Goal: Task Accomplishment & Management: Manage account settings

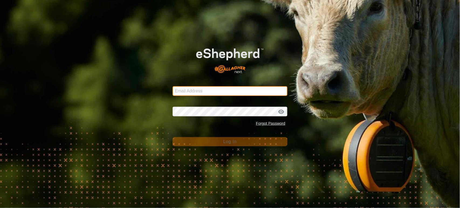
click at [185, 89] on input "Email Address" at bounding box center [229, 91] width 115 height 10
click at [0, 208] on com-1password-button at bounding box center [0, 208] width 0 height 0
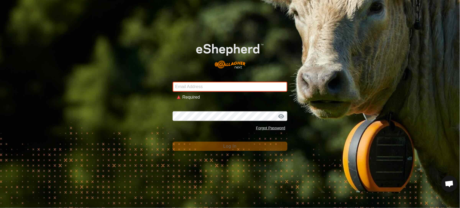
click at [203, 85] on input "Email Address" at bounding box center [229, 87] width 115 height 10
type input "[PERSON_NAME][EMAIL_ADDRESS][DOMAIN_NAME]"
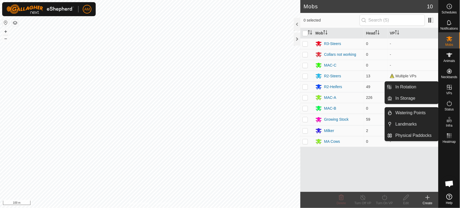
drag, startPoint x: 451, startPoint y: 96, endPoint x: 453, endPoint y: 93, distance: 3.8
click at [453, 93] on div "VPs" at bounding box center [448, 89] width 21 height 16
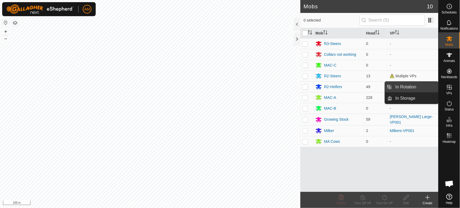
click at [419, 84] on link "In Rotation" at bounding box center [415, 87] width 46 height 11
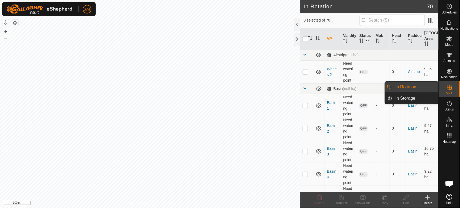
click at [416, 87] on link "In Rotation" at bounding box center [415, 87] width 46 height 11
click at [419, 89] on link "In Rotation" at bounding box center [415, 87] width 46 height 11
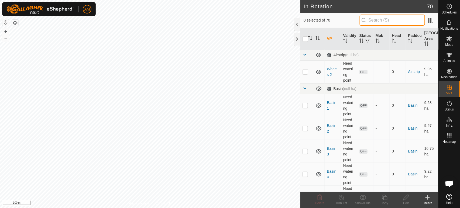
click at [383, 22] on input "text" at bounding box center [391, 20] width 65 height 11
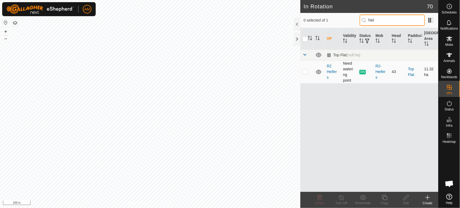
type input "hei"
click at [306, 70] on p-checkbox at bounding box center [304, 72] width 5 height 4
checkbox input "true"
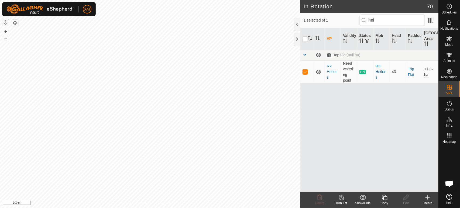
click at [384, 200] on icon at bounding box center [384, 197] width 7 height 6
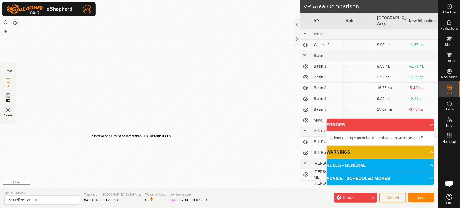
click at [90, 134] on div "IZ interior angle must be larger than 80° (Current: 38.1°) ." at bounding box center [130, 136] width 81 height 5
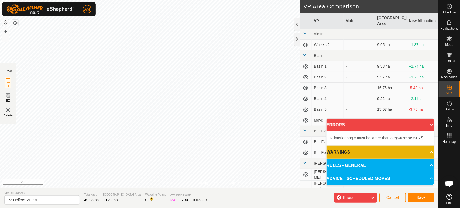
click at [126, 0] on html "AM Schedules Notifications Mobs Animals Neckbands VPs Status Infra Heatmap Help…" at bounding box center [230, 104] width 460 height 208
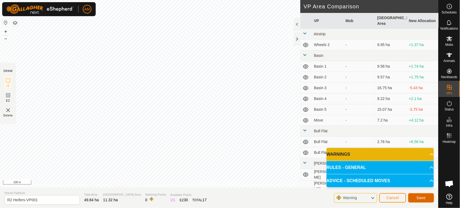
click at [417, 199] on span "Save" at bounding box center [420, 198] width 9 height 4
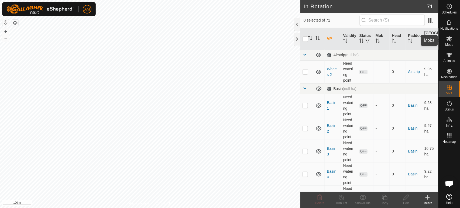
click at [456, 41] on div "Mobs" at bounding box center [448, 40] width 21 height 16
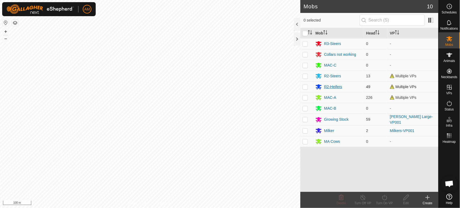
click at [322, 85] on div "R2-Heifers" at bounding box center [338, 87] width 46 height 6
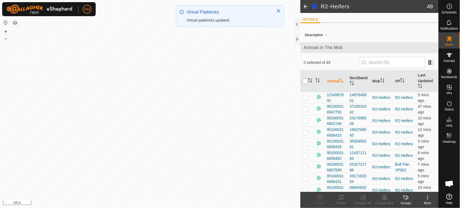
click at [305, 81] on input "checkbox" at bounding box center [304, 81] width 5 height 5
checkbox input "true"
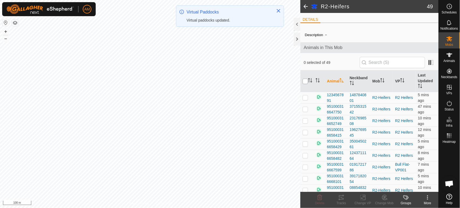
checkbox input "true"
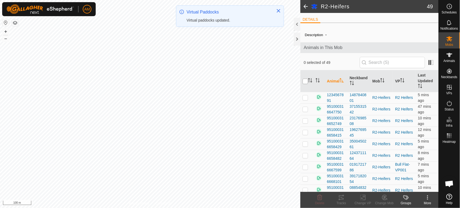
checkbox input "true"
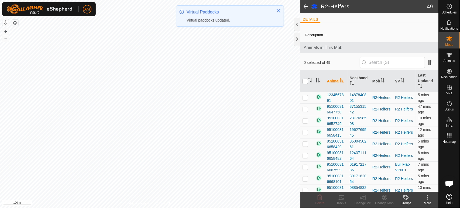
checkbox input "true"
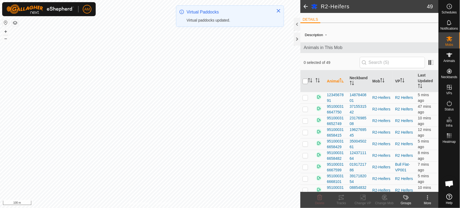
checkbox input "true"
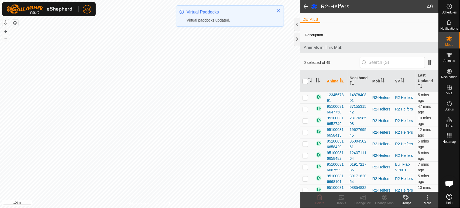
checkbox input "true"
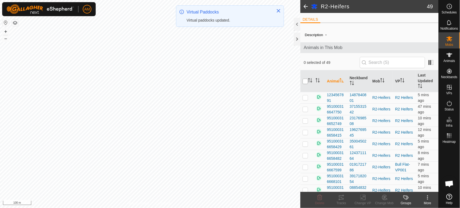
checkbox input "true"
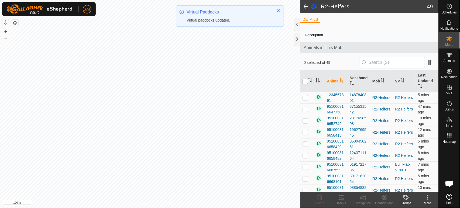
checkbox input "true"
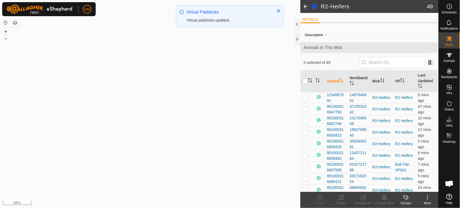
checkbox input "true"
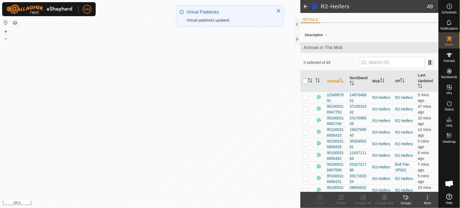
checkbox input "true"
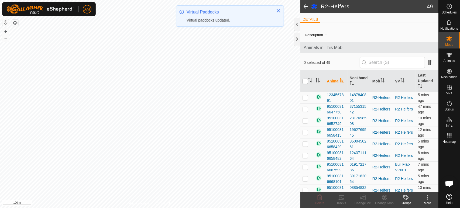
checkbox input "true"
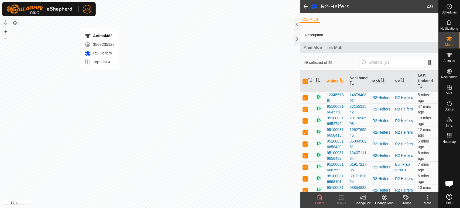
click at [100, 75] on div "Animal482 3508235128 R2-Heifers Top Flat 4 + – ⇧ i 50 m" at bounding box center [150, 104] width 300 height 208
checkbox input "false"
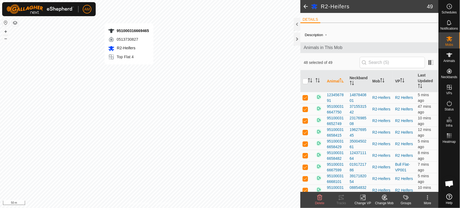
click at [129, 70] on div "951000316669465 0513730827 R2-Heifers Top Flat 4 + – ⇧ i 50 m" at bounding box center [150, 104] width 300 height 208
checkbox input "false"
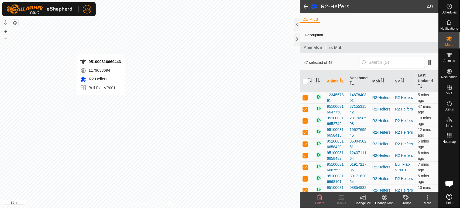
click at [101, 101] on div "951000316669443 1179033694 R2-Heifers Bull Flat-VP001 + – ⇧ i 50 m" at bounding box center [150, 104] width 300 height 208
checkbox input "false"
click at [105, 93] on div "951000316699980 0536303578 R2-Heifers Bull Flat-VP001 + – ⇧ i 50 m" at bounding box center [150, 104] width 300 height 208
checkbox input "false"
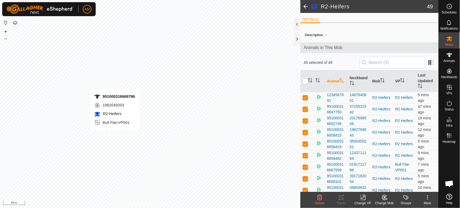
click at [115, 136] on div "951000316668786 1982049203 R2-Heifers Bull Flat-VP001 + – ⇧ i 50 m" at bounding box center [150, 104] width 300 height 208
checkbox input "false"
click at [120, 140] on div "951000316667599 0191721786 R2-Heifers Bull Flat-VP001 + – ⇧ i 50 m" at bounding box center [150, 104] width 300 height 208
checkbox input "false"
click at [363, 199] on icon at bounding box center [362, 197] width 7 height 6
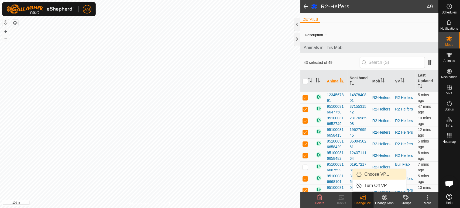
click at [364, 172] on link "Choose VP..." at bounding box center [378, 174] width 53 height 11
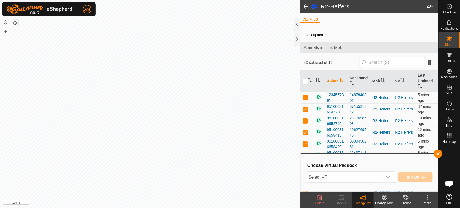
click at [353, 174] on span "Select VP" at bounding box center [344, 177] width 76 height 11
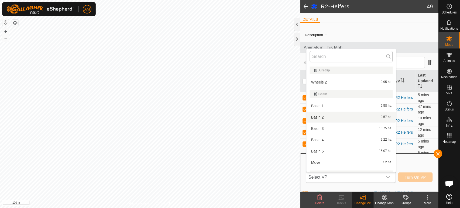
click at [338, 58] on input "text" at bounding box center [351, 56] width 83 height 11
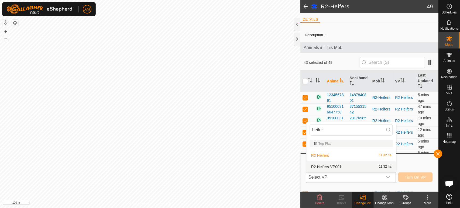
type input "heifer"
click at [333, 165] on li "R2 Heifers-VP001 11.32 ha" at bounding box center [350, 166] width 89 height 11
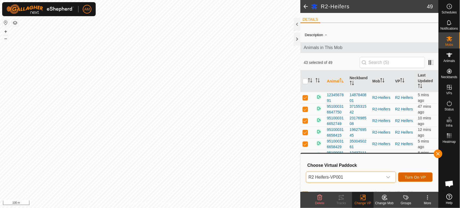
click at [414, 178] on span "Turn On VP" at bounding box center [415, 177] width 21 height 4
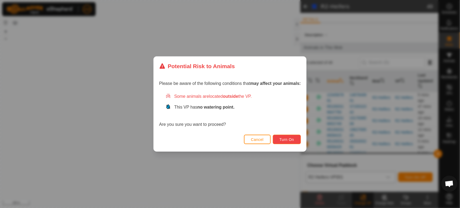
click at [294, 141] on span "Turn On" at bounding box center [286, 139] width 15 height 4
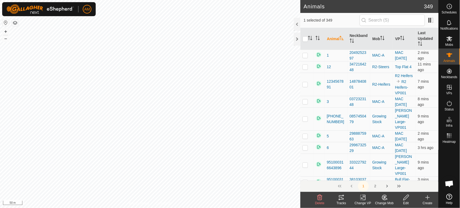
click at [105, 0] on html "AM Schedules Notifications Mobs Animals Neckbands VPs Status Infra Heatmap Help…" at bounding box center [230, 104] width 460 height 208
click at [374, 21] on input "text" at bounding box center [391, 20] width 65 height 11
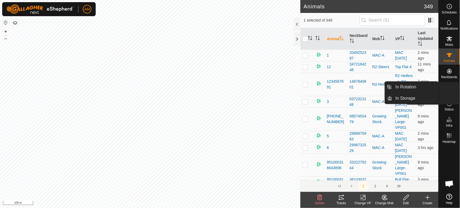
click at [451, 94] on span "VPs" at bounding box center [449, 93] width 6 height 3
click at [426, 88] on link "In Rotation" at bounding box center [415, 87] width 46 height 11
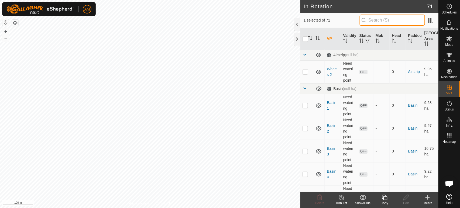
click at [385, 22] on input "text" at bounding box center [391, 20] width 65 height 11
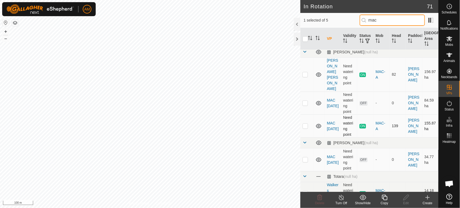
scroll to position [5, 0]
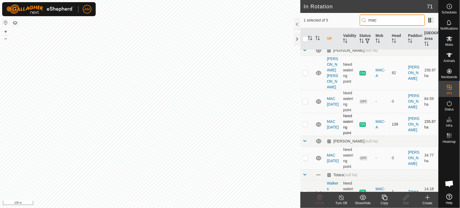
type input "mac"
click at [304, 116] on td at bounding box center [306, 124] width 13 height 23
checkbox input "true"
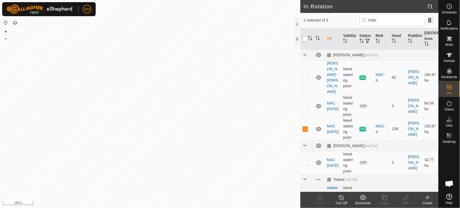
drag, startPoint x: 304, startPoint y: 37, endPoint x: 306, endPoint y: 40, distance: 4.3
click at [305, 38] on input "checkbox" at bounding box center [304, 38] width 5 height 5
checkbox input "true"
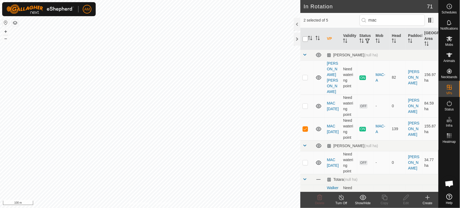
checkbox input "true"
click at [307, 41] on input "checkbox" at bounding box center [304, 38] width 5 height 5
click at [305, 36] on input "checkbox" at bounding box center [304, 38] width 5 height 5
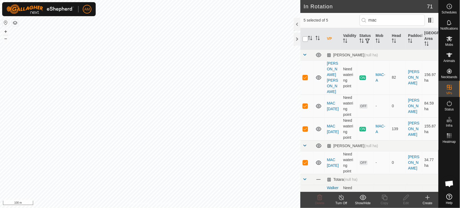
checkbox input "false"
click at [304, 127] on p-checkbox at bounding box center [304, 129] width 5 height 4
checkbox input "false"
click at [304, 36] on input "checkbox" at bounding box center [304, 38] width 5 height 5
checkbox input "true"
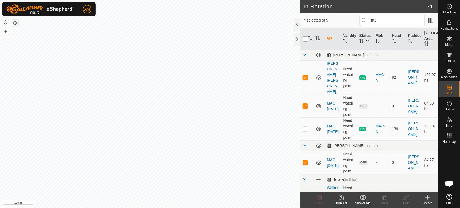
checkbox input "true"
click at [305, 38] on input "checkbox" at bounding box center [304, 38] width 5 height 5
click at [305, 39] on input "checkbox" at bounding box center [304, 38] width 5 height 5
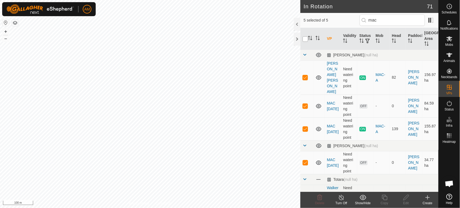
checkbox input "true"
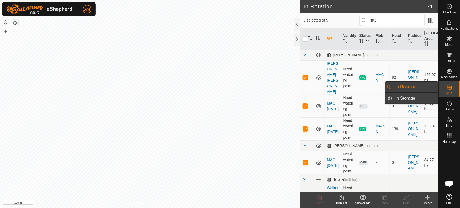
click at [417, 101] on link "In Storage" at bounding box center [415, 98] width 46 height 11
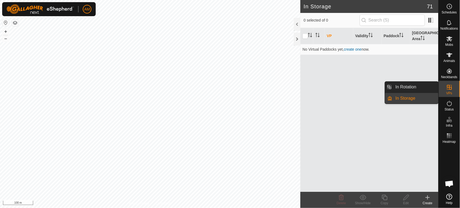
click at [448, 92] on span "VPs" at bounding box center [449, 93] width 6 height 3
click at [422, 89] on link "In Rotation" at bounding box center [415, 87] width 46 height 11
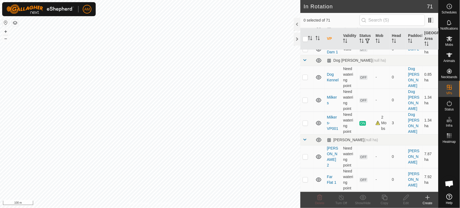
scroll to position [628, 0]
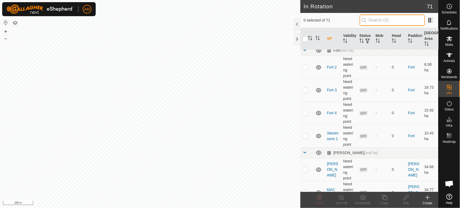
click at [387, 23] on input "text" at bounding box center [391, 20] width 65 height 11
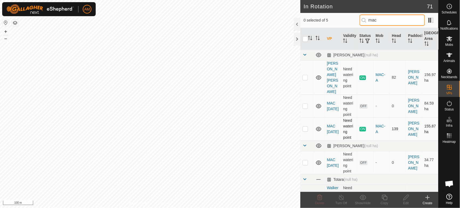
type input "mac"
click at [304, 127] on p-checkbox at bounding box center [304, 129] width 5 height 4
checkbox input "true"
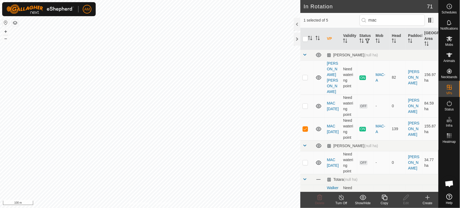
click at [380, 197] on copy-svg-icon at bounding box center [384, 197] width 22 height 6
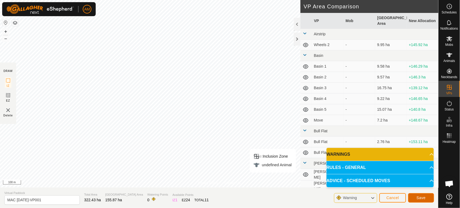
click at [420, 200] on span "Save" at bounding box center [420, 198] width 9 height 4
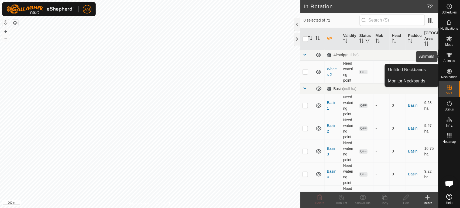
drag, startPoint x: 453, startPoint y: 58, endPoint x: 442, endPoint y: 59, distance: 10.6
click at [453, 58] on es-animals-svg-icon at bounding box center [449, 55] width 10 height 9
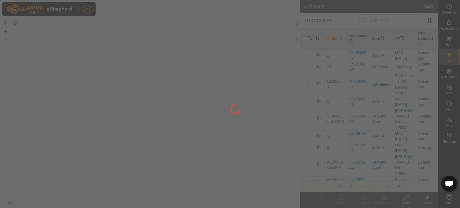
click at [127, 150] on div "AM Schedules Notifications Mobs Animals Neckbands VPs Status Infra Heatmap Help…" at bounding box center [230, 104] width 460 height 208
checkbox input "true"
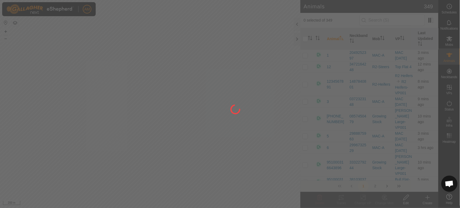
checkbox input "true"
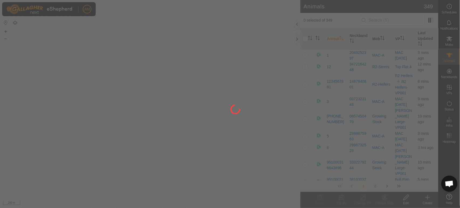
checkbox input "true"
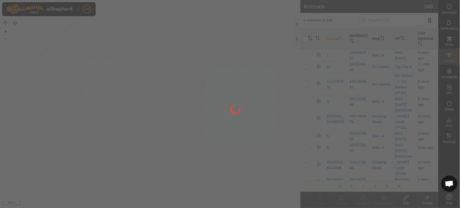
checkbox input "true"
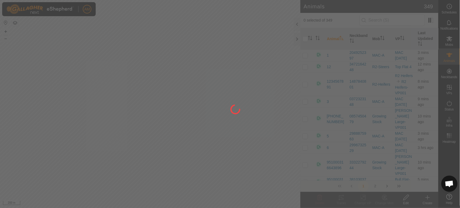
checkbox input "true"
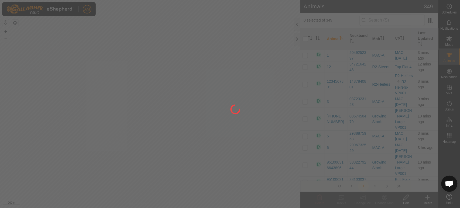
checkbox input "true"
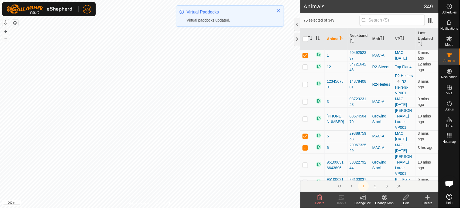
click at [363, 199] on icon at bounding box center [362, 197] width 7 height 6
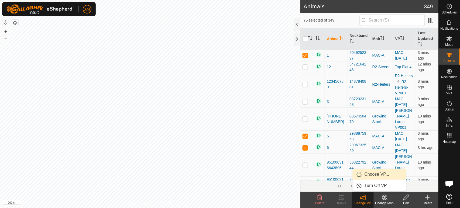
click at [371, 177] on link "Choose VP..." at bounding box center [378, 174] width 53 height 11
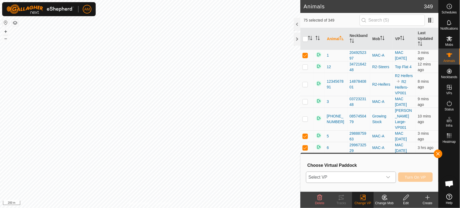
click at [361, 177] on span "Select VP" at bounding box center [344, 177] width 76 height 11
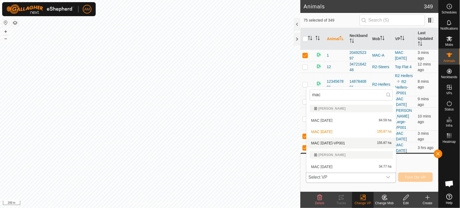
type input "mac"
click at [337, 143] on li "MAC [DATE]-VP001 155.87 ha" at bounding box center [350, 143] width 89 height 11
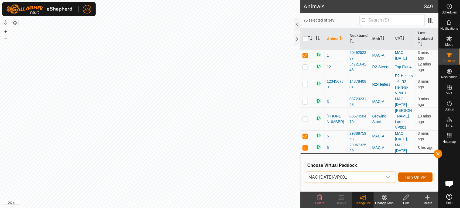
click at [418, 178] on span "Turn On VP" at bounding box center [415, 177] width 21 height 4
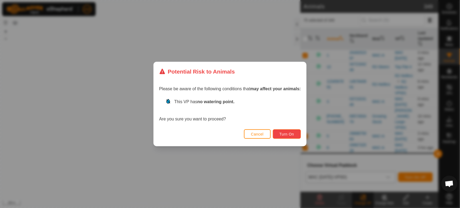
click at [294, 131] on button "Turn On" at bounding box center [287, 133] width 28 height 9
